Goal: Transaction & Acquisition: Subscribe to service/newsletter

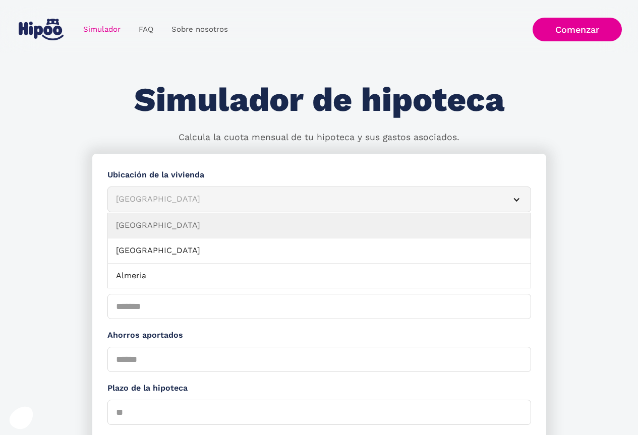
click at [250, 191] on article "Albacete" at bounding box center [319, 200] width 424 height 26
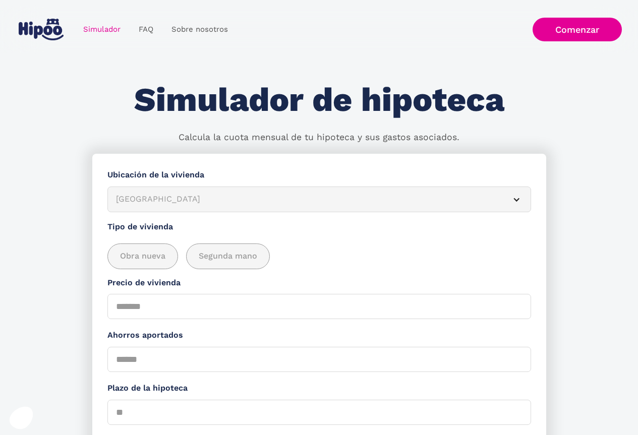
click at [250, 191] on article "Albacete" at bounding box center [319, 200] width 424 height 26
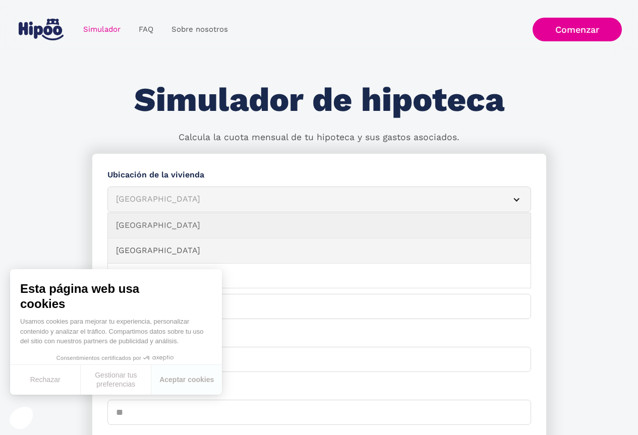
click at [159, 248] on link "Alicante" at bounding box center [319, 251] width 423 height 25
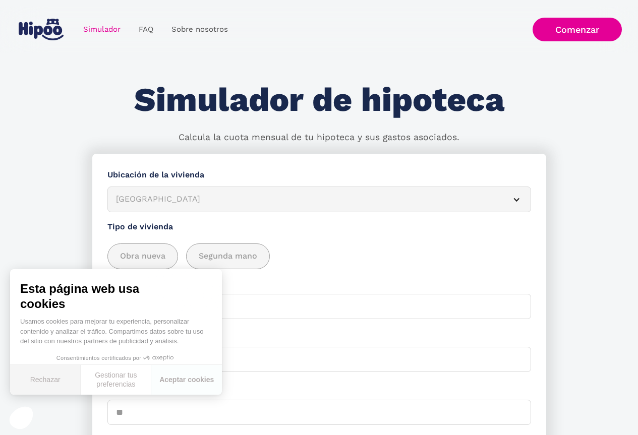
click at [32, 375] on button "Rechazar" at bounding box center [45, 380] width 71 height 30
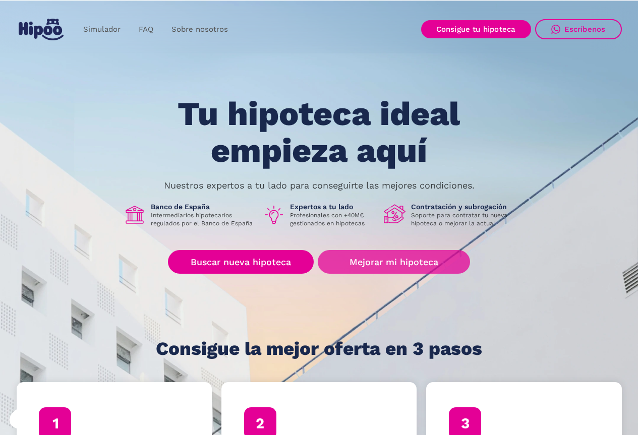
click at [410, 261] on link "Mejorar mi hipoteca" at bounding box center [394, 262] width 152 height 24
